Goal: Information Seeking & Learning: Learn about a topic

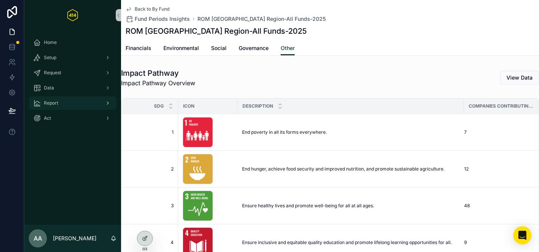
click at [73, 107] on div "Report" at bounding box center [72, 103] width 79 height 12
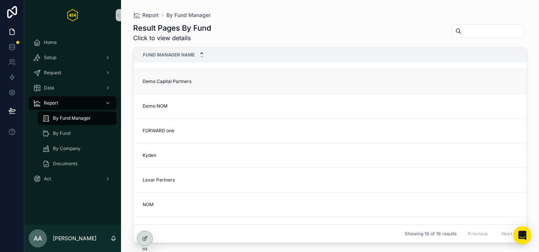
scroll to position [21, 0]
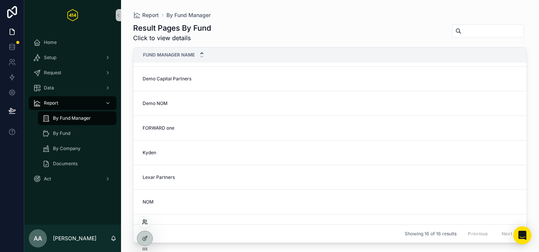
click at [143, 224] on icon at bounding box center [145, 222] width 6 height 6
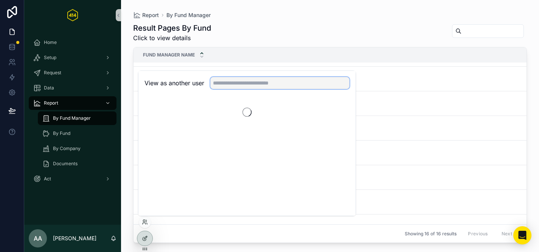
click at [222, 87] on input "text" at bounding box center [279, 83] width 139 height 12
type input "*"
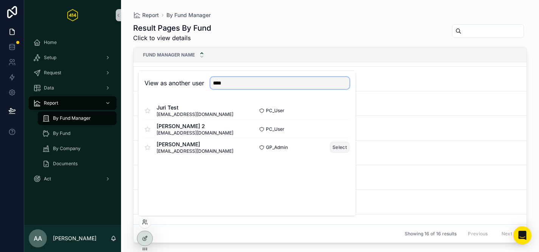
type input "****"
click at [343, 149] on button "Select" at bounding box center [340, 147] width 20 height 11
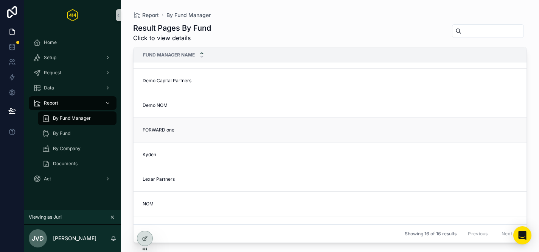
scroll to position [21, 0]
click at [74, 101] on div "Report" at bounding box center [72, 103] width 79 height 12
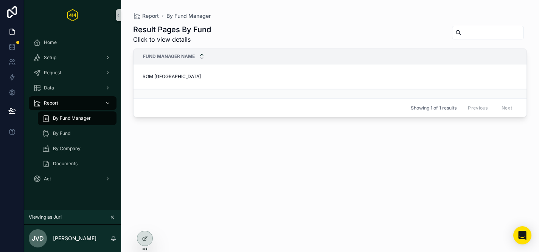
click at [71, 117] on span "By Fund Manager" at bounding box center [72, 118] width 38 height 6
click at [172, 77] on span "ROM [GEOGRAPHIC_DATA]" at bounding box center [172, 76] width 58 height 6
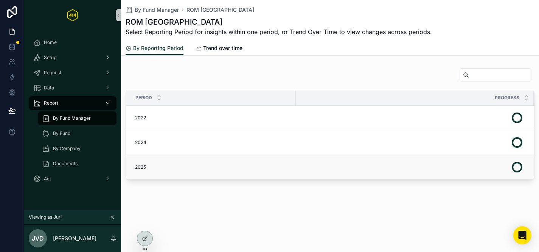
click at [156, 167] on div "2025 2025" at bounding box center [213, 167] width 156 height 6
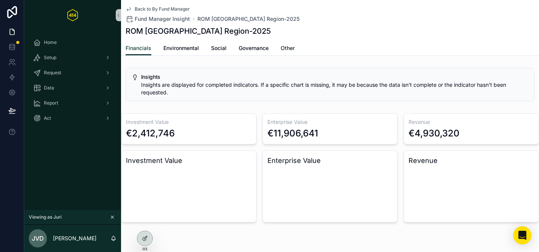
click at [286, 44] on span "Other" at bounding box center [288, 48] width 14 height 8
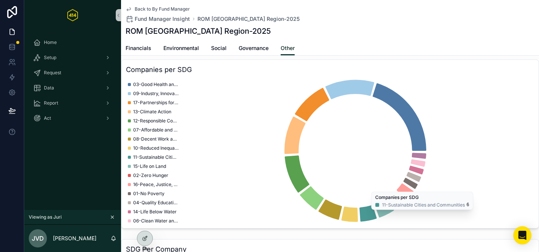
scroll to position [236, 0]
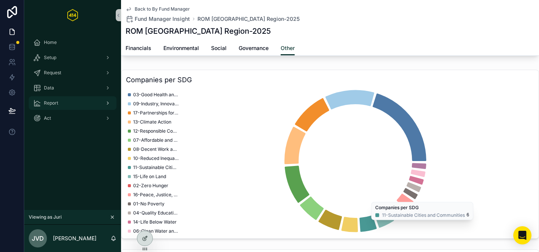
click at [68, 104] on div "Report" at bounding box center [72, 103] width 79 height 12
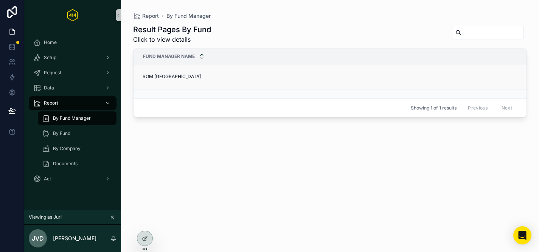
click at [181, 77] on span "ROM [GEOGRAPHIC_DATA]" at bounding box center [172, 76] width 58 height 6
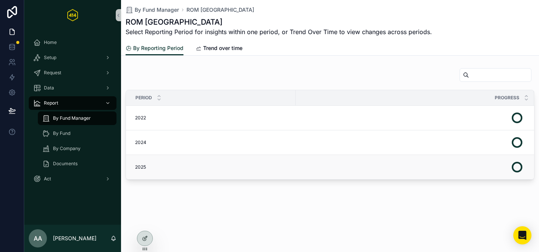
click at [163, 164] on td "2025 2025" at bounding box center [211, 167] width 170 height 25
click at [142, 167] on span "2025" at bounding box center [140, 167] width 11 height 6
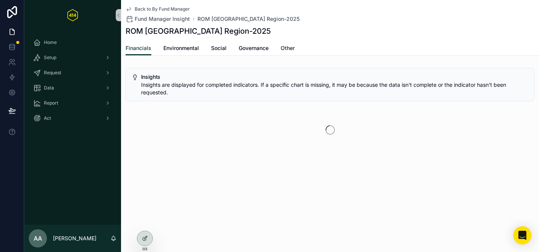
click at [288, 48] on span "Other" at bounding box center [288, 48] width 14 height 8
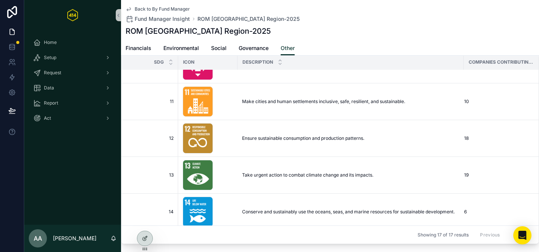
scroll to position [363, 0]
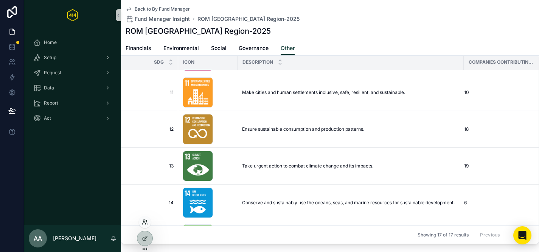
click at [145, 223] on icon at bounding box center [145, 222] width 6 height 6
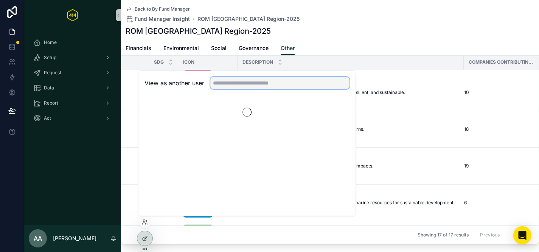
click at [218, 84] on input "text" at bounding box center [279, 83] width 139 height 12
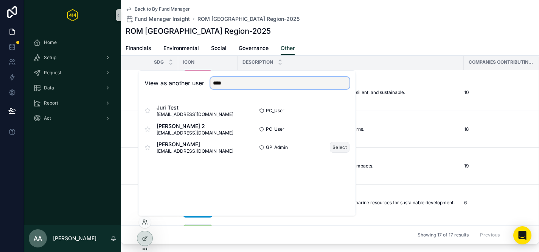
type input "****"
click at [341, 150] on button "Select" at bounding box center [340, 147] width 20 height 11
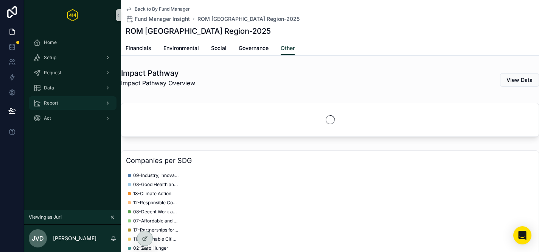
click at [59, 105] on div "Report" at bounding box center [72, 103] width 79 height 12
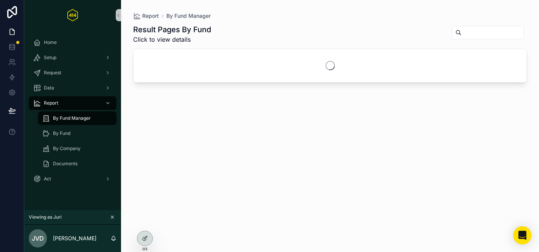
click at [81, 121] on span "By Fund Manager" at bounding box center [72, 118] width 38 height 6
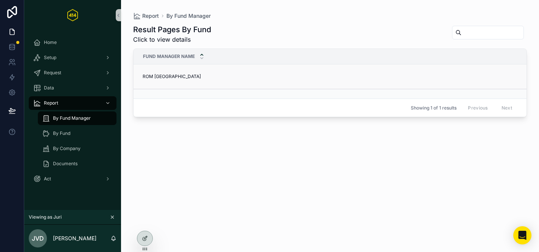
click at [190, 71] on td "[GEOGRAPHIC_DATA] [GEOGRAPHIC_DATA] Region [GEOGRAPHIC_DATA] [GEOGRAPHIC_DATA] …" at bounding box center [370, 76] width 472 height 25
click at [176, 75] on span "ROM [GEOGRAPHIC_DATA]" at bounding box center [172, 76] width 58 height 6
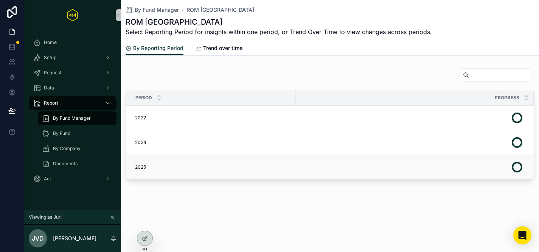
click at [185, 164] on div "2025 2025" at bounding box center [213, 167] width 156 height 6
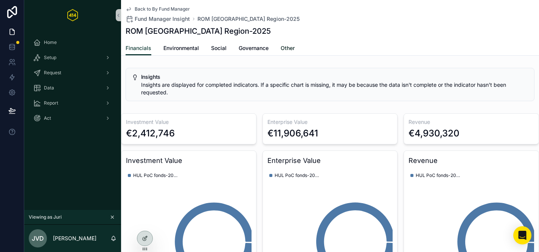
click at [295, 48] on span "Other" at bounding box center [288, 48] width 14 height 8
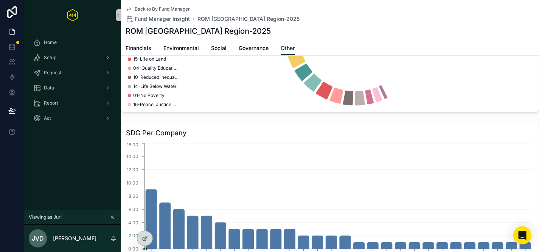
scroll to position [294, 0]
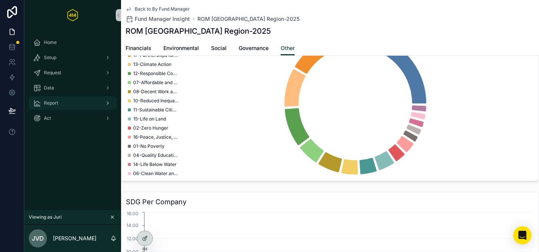
click at [71, 104] on div "Report" at bounding box center [72, 103] width 79 height 12
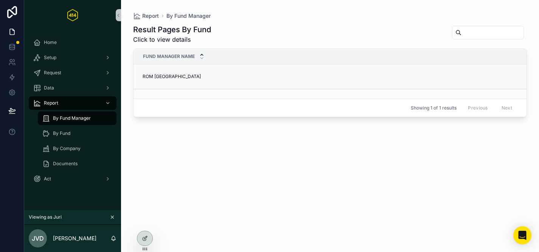
click at [165, 79] on span "ROM [GEOGRAPHIC_DATA]" at bounding box center [172, 76] width 58 height 6
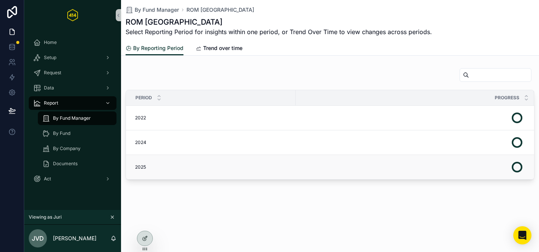
click at [265, 176] on td "2025 2025" at bounding box center [211, 167] width 170 height 25
click at [213, 175] on td "2025 2025" at bounding box center [211, 167] width 170 height 25
click at [146, 163] on td "2025 2025" at bounding box center [211, 167] width 170 height 25
click at [469, 171] on div "scrollable content" at bounding box center [410, 167] width 229 height 18
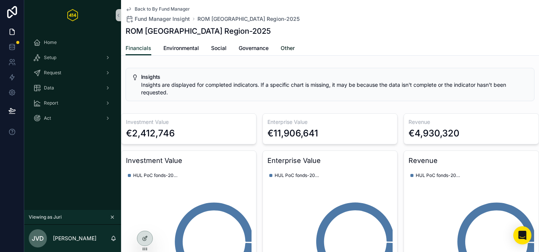
click at [287, 47] on span "Other" at bounding box center [288, 48] width 14 height 8
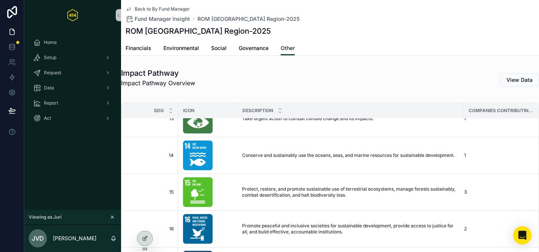
scroll to position [469, 0]
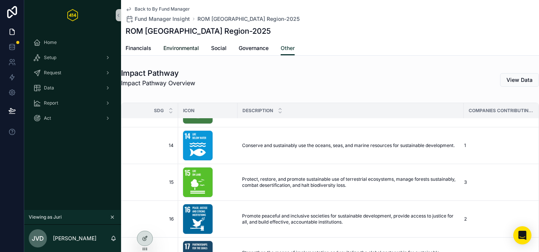
click at [177, 47] on span "Environmental" at bounding box center [182, 48] width 36 height 8
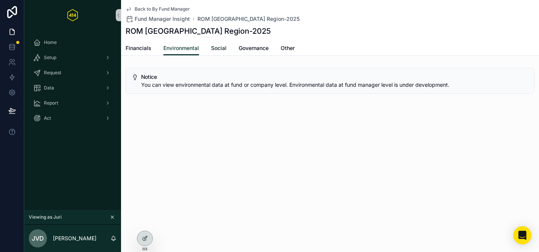
click at [221, 49] on span "Social" at bounding box center [219, 48] width 16 height 8
click at [256, 50] on span "Governance" at bounding box center [254, 48] width 30 height 8
click at [149, 48] on span "Financials" at bounding box center [139, 48] width 26 height 8
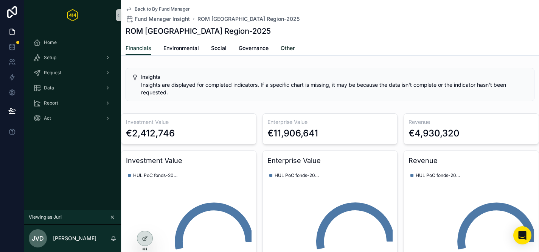
click at [288, 45] on span "Other" at bounding box center [288, 48] width 14 height 8
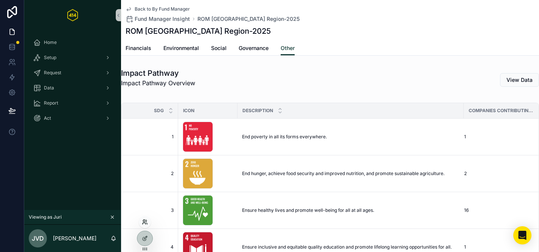
click at [144, 223] on icon at bounding box center [144, 224] width 3 height 2
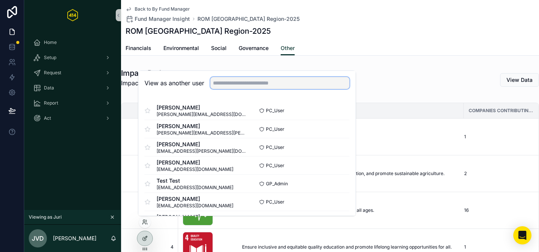
click at [227, 83] on input "text" at bounding box center [279, 83] width 139 height 12
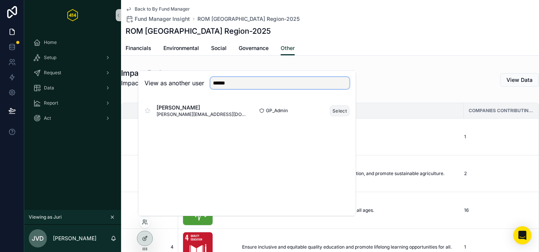
type input "******"
click at [342, 114] on button "Select" at bounding box center [340, 110] width 20 height 11
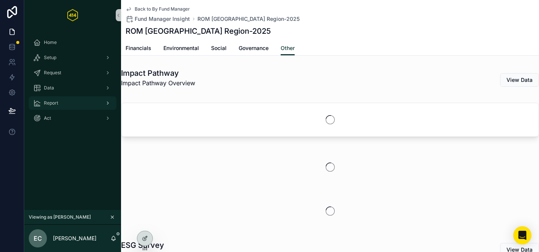
click at [69, 100] on div "Report" at bounding box center [72, 103] width 79 height 12
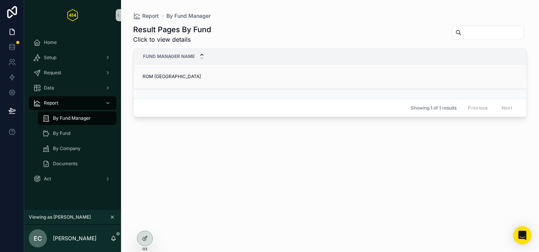
click at [179, 75] on span "ROM [GEOGRAPHIC_DATA]" at bounding box center [172, 76] width 58 height 6
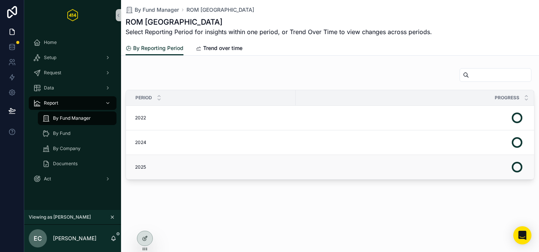
click at [189, 170] on div "2025 2025" at bounding box center [213, 167] width 156 height 6
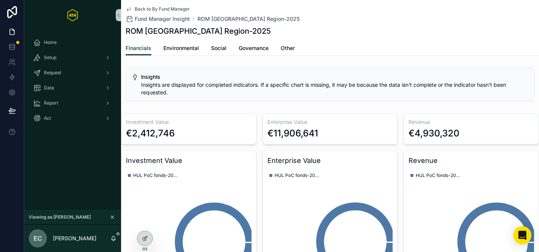
click at [328, 51] on div "Financials Environmental Social Governance Other" at bounding box center [330, 48] width 409 height 14
click at [68, 103] on div "Report" at bounding box center [72, 103] width 79 height 12
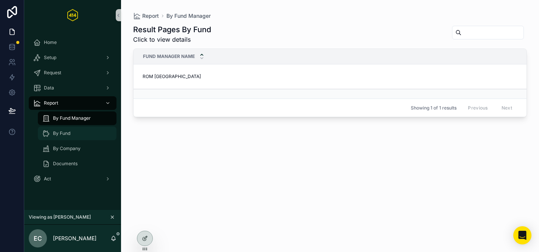
click at [90, 136] on div "By Fund" at bounding box center [77, 133] width 70 height 12
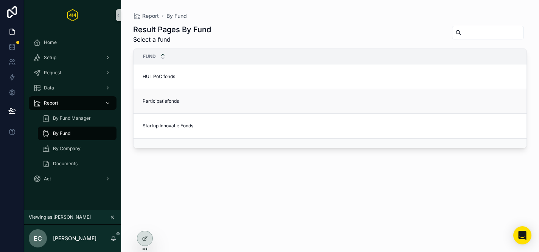
click at [159, 102] on span "Participatiefonds" at bounding box center [161, 101] width 36 height 6
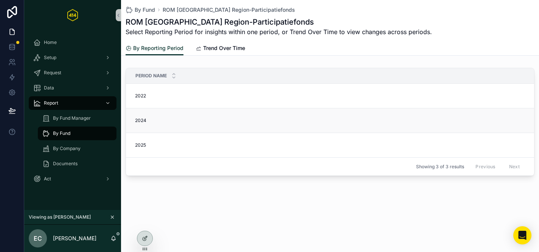
click at [145, 122] on span "2024" at bounding box center [140, 120] width 11 height 6
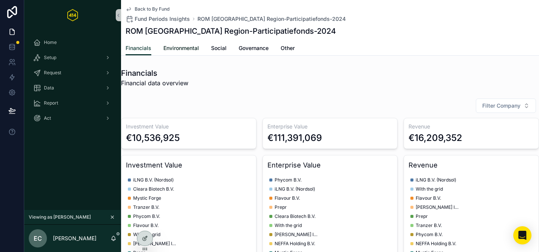
click at [176, 49] on span "Environmental" at bounding box center [182, 48] width 36 height 8
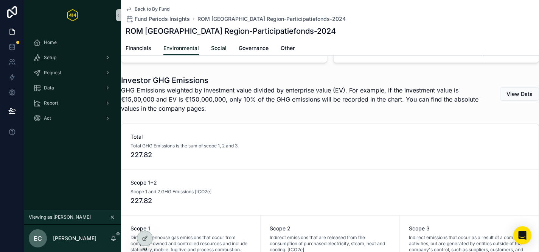
scroll to position [839, 0]
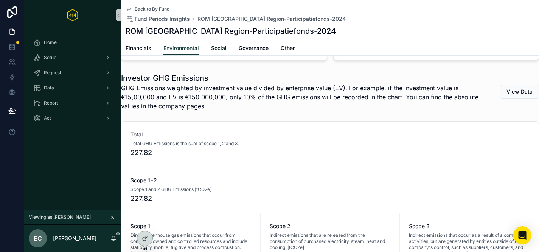
click at [220, 44] on span "Social" at bounding box center [219, 48] width 16 height 8
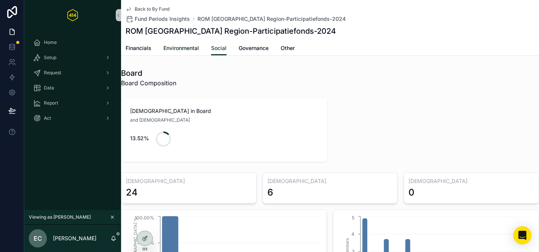
click at [185, 50] on span "Environmental" at bounding box center [182, 48] width 36 height 8
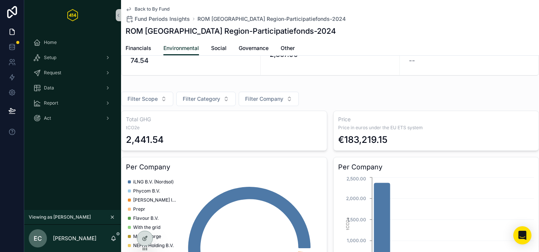
scroll to position [254, 0]
